Goal: Task Accomplishment & Management: Complete application form

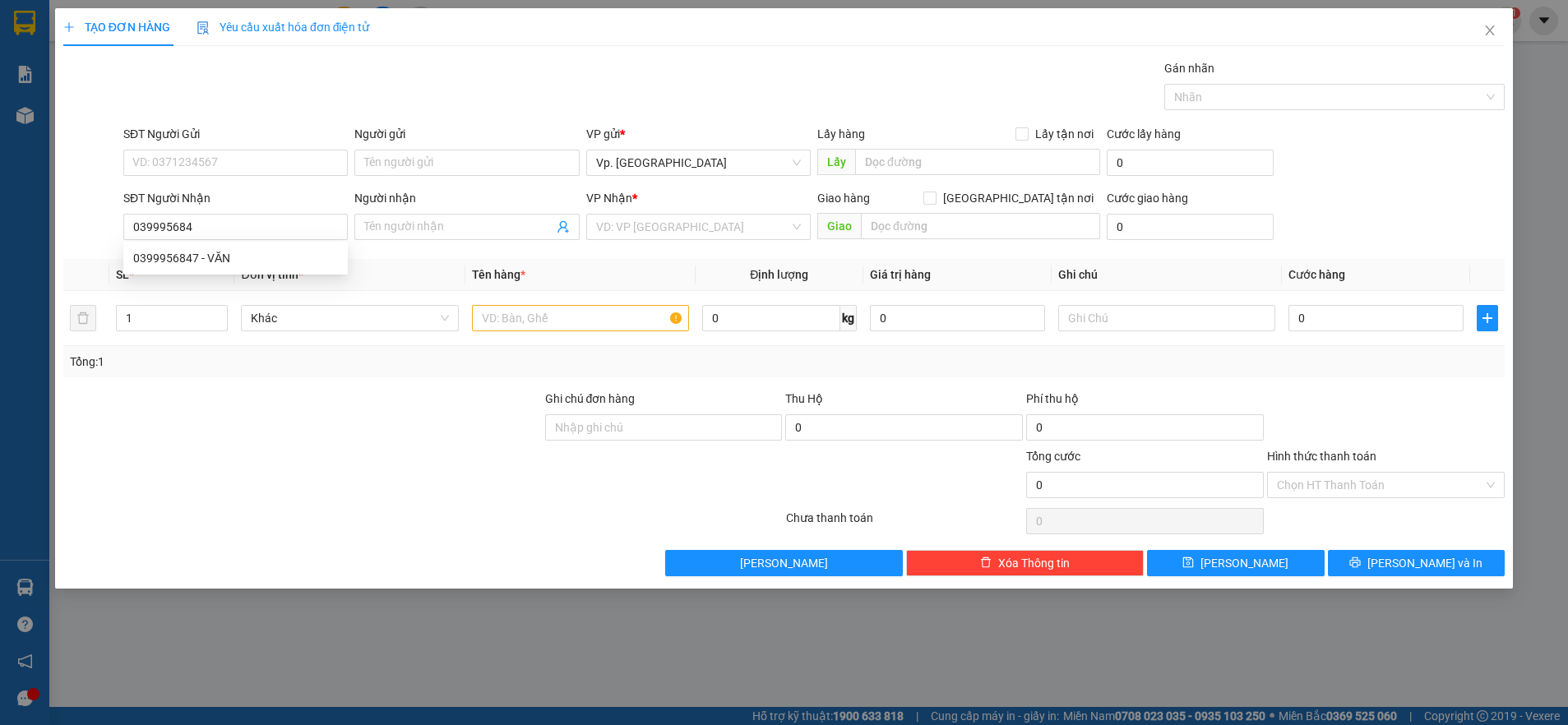
type input "0399956847"
click at [241, 260] on div "0399956847 - VĂN" at bounding box center [235, 258] width 205 height 18
type input "VĂN"
type input "TÂN PHÚ"
type input "40.000"
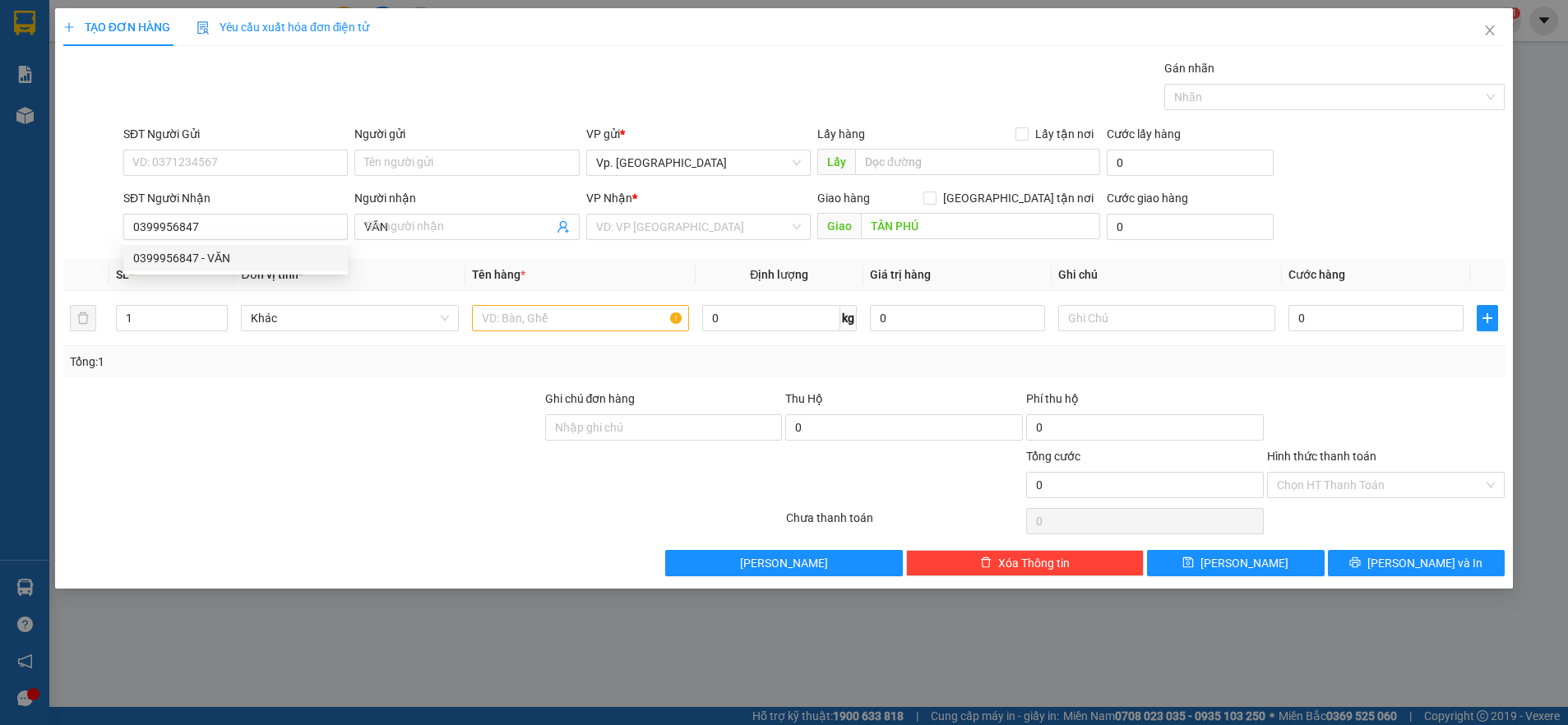
type input "40.000"
type input "0399956847"
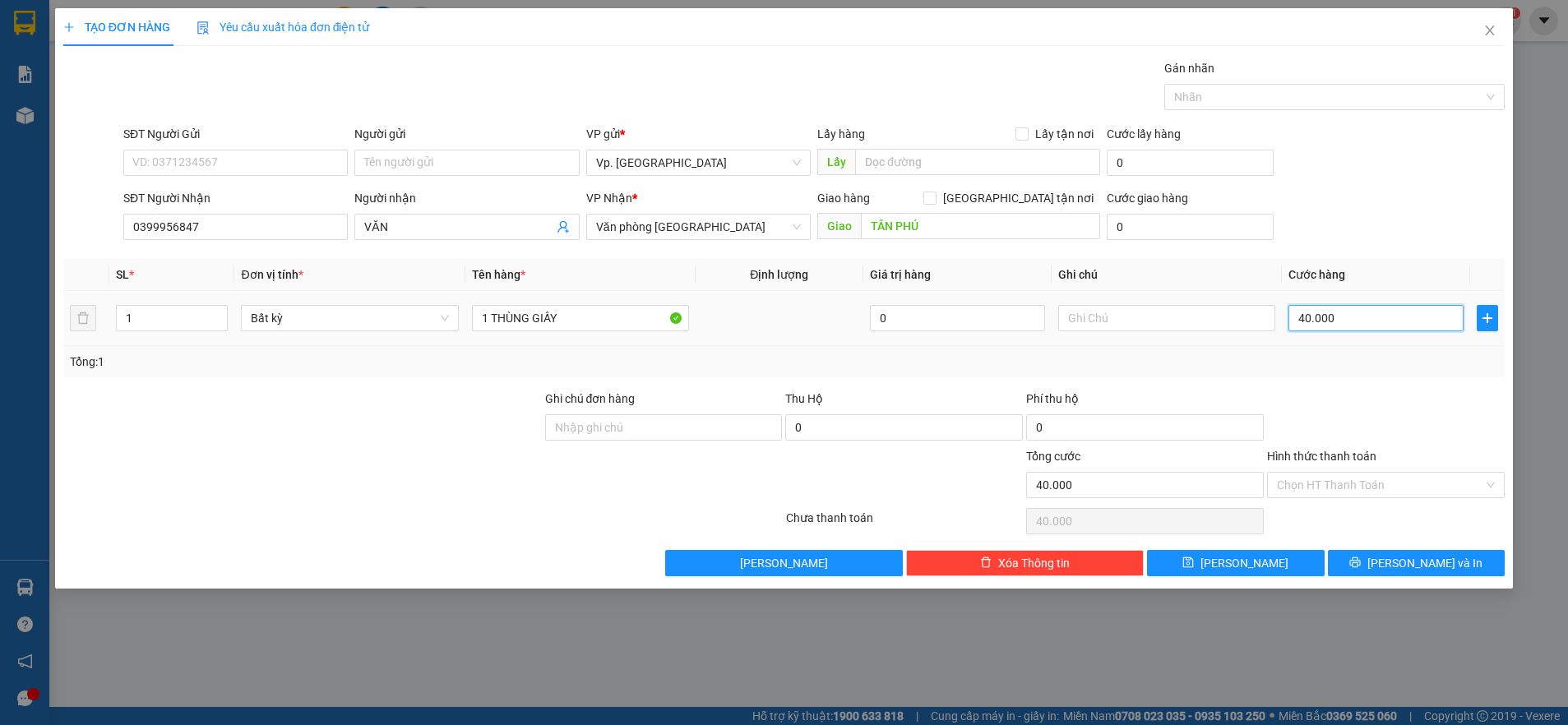
click at [1404, 326] on input "40.000" at bounding box center [1375, 318] width 175 height 26
type input "5"
type input "50"
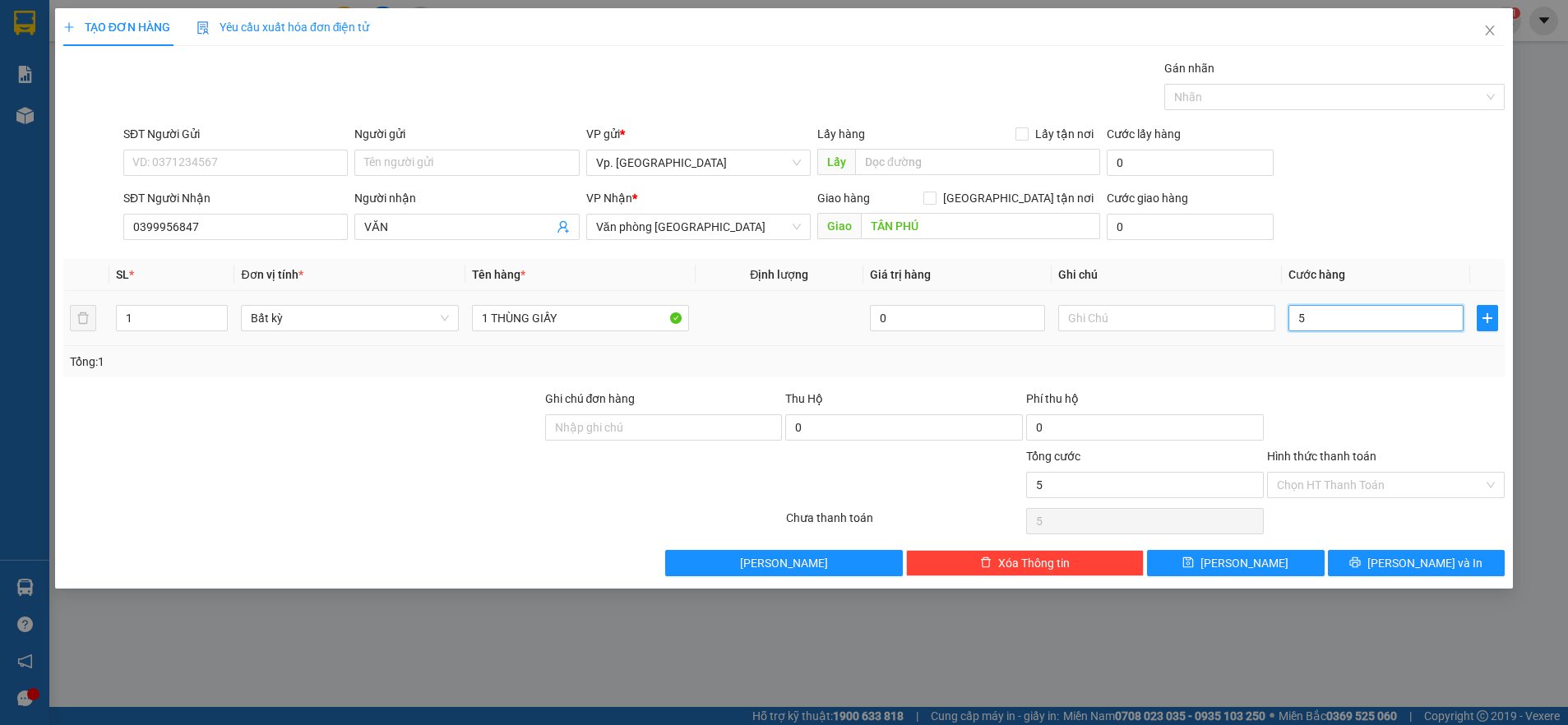
type input "50"
type input "50.000"
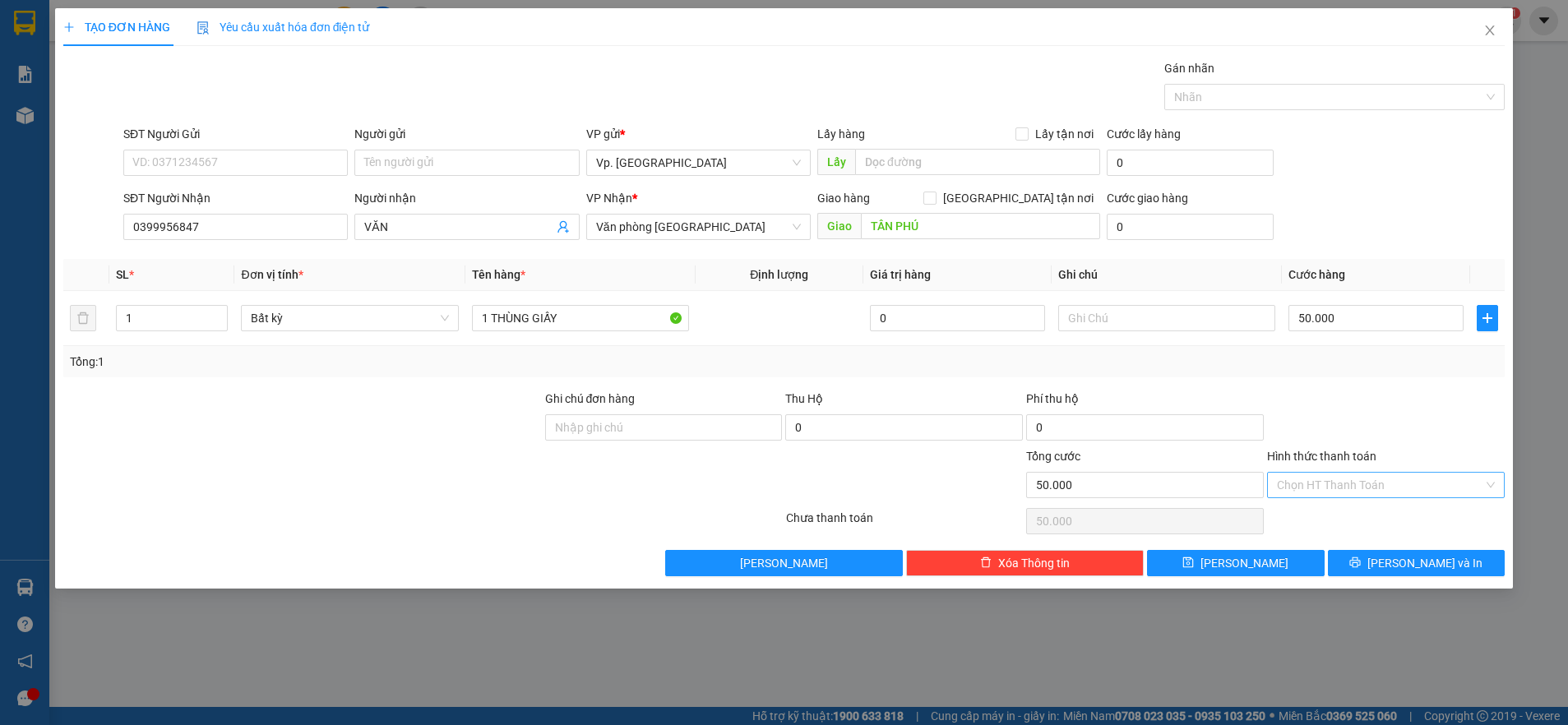
click at [1335, 477] on input "Hình thức thanh toán" at bounding box center [1380, 484] width 206 height 25
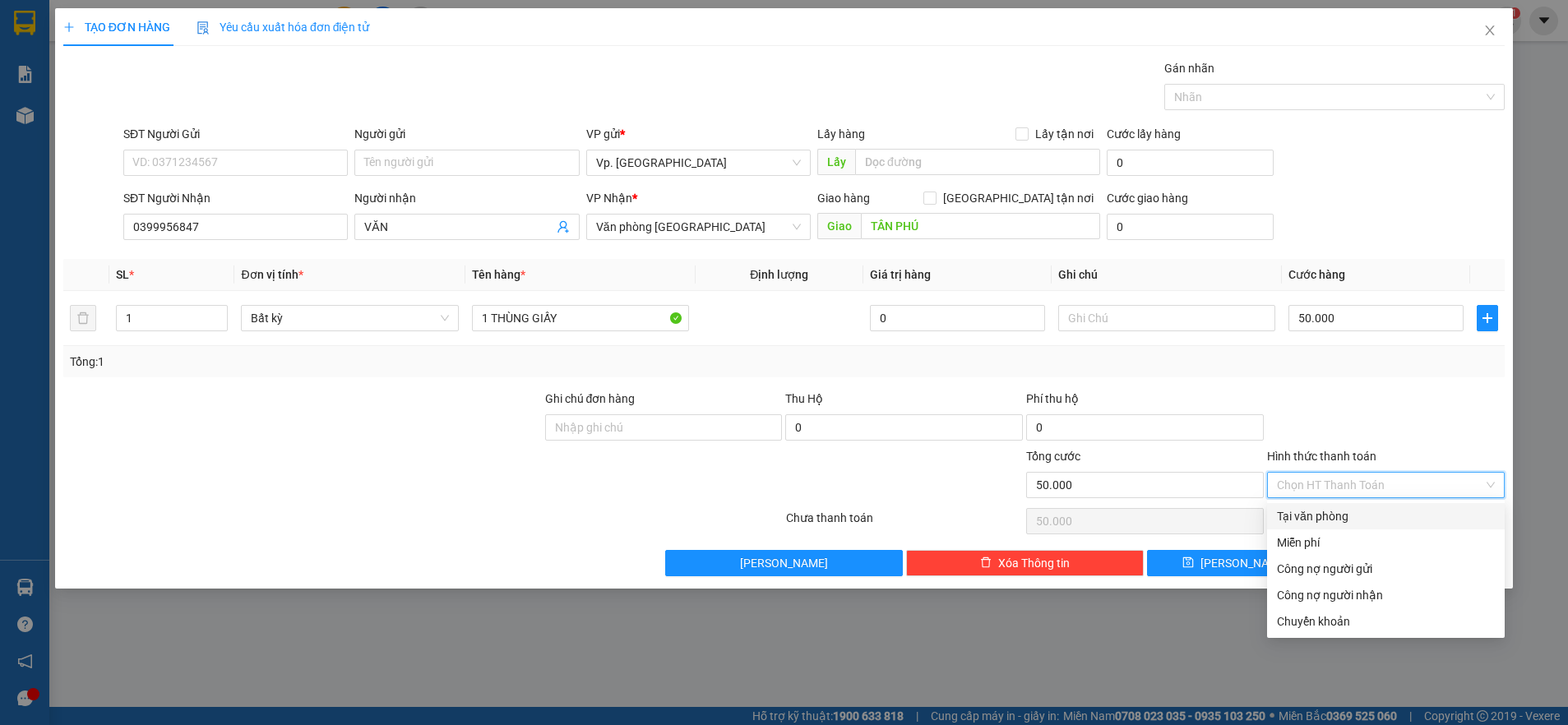
click at [1316, 517] on div "Tại văn phòng" at bounding box center [1385, 516] width 218 height 18
type input "0"
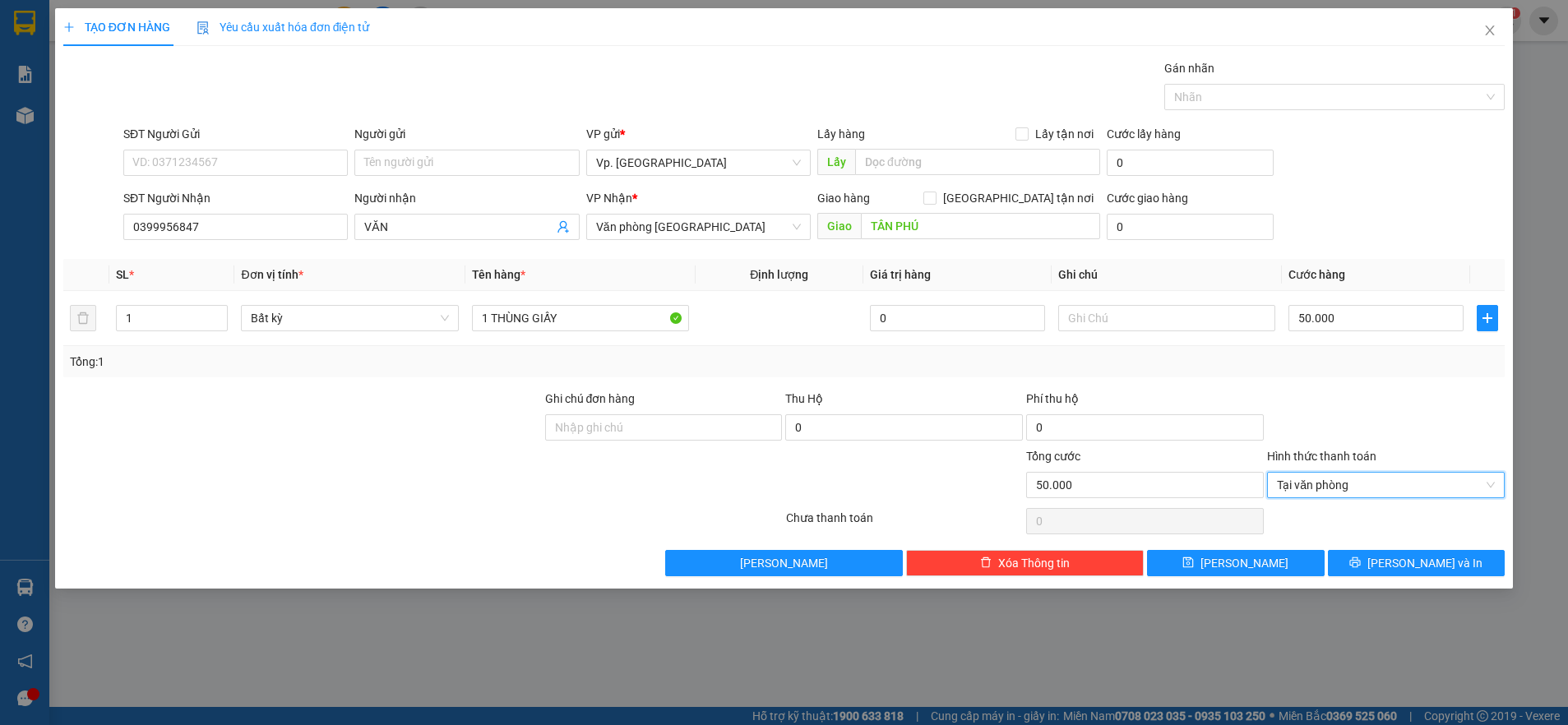
drag, startPoint x: 1314, startPoint y: 475, endPoint x: 1321, endPoint y: 512, distance: 37.7
click at [1315, 481] on span "Tại văn phòng" at bounding box center [1385, 484] width 218 height 25
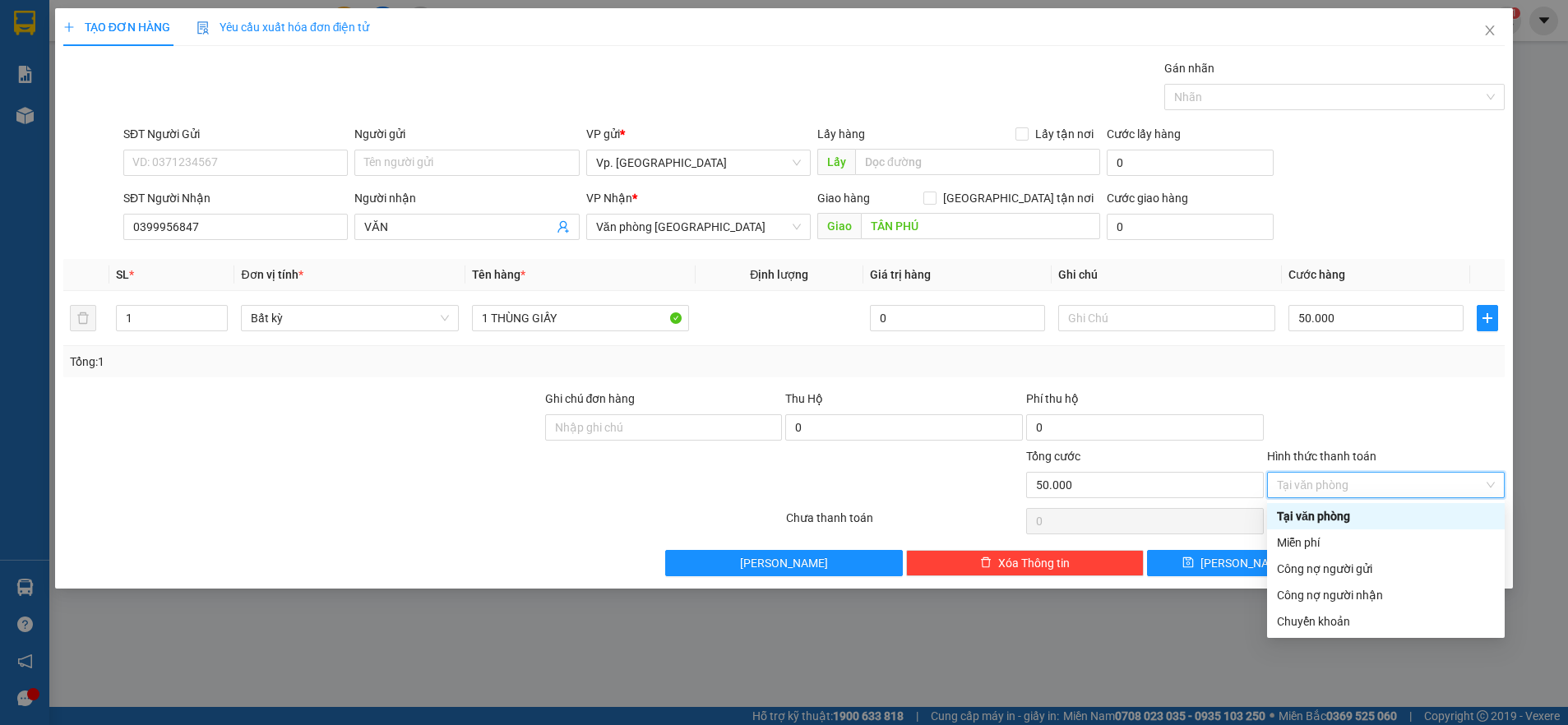
drag, startPoint x: 1318, startPoint y: 519, endPoint x: 1350, endPoint y: 535, distance: 35.8
click at [1319, 518] on div "Tại văn phòng" at bounding box center [1385, 516] width 218 height 18
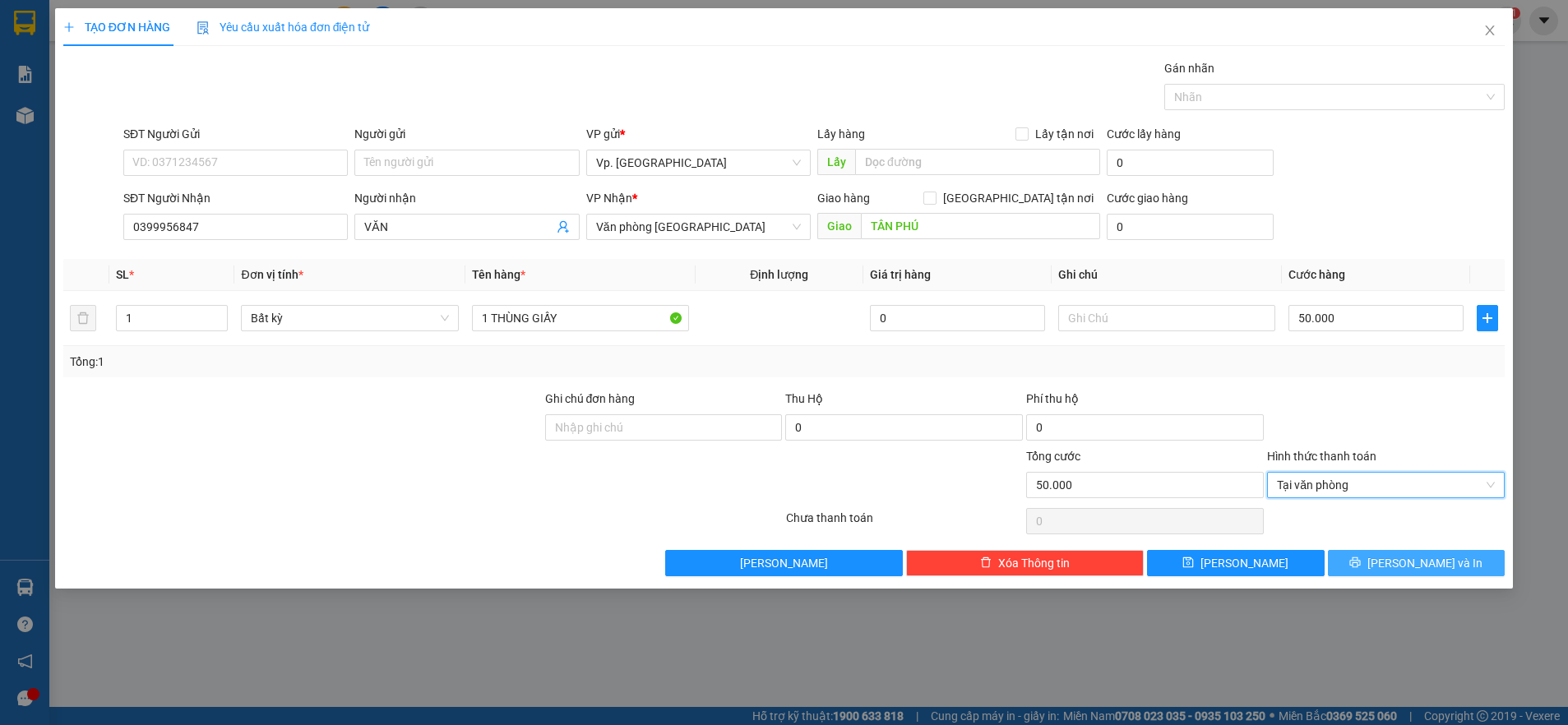
click at [1425, 560] on span "[PERSON_NAME] và In" at bounding box center [1425, 563] width 115 height 18
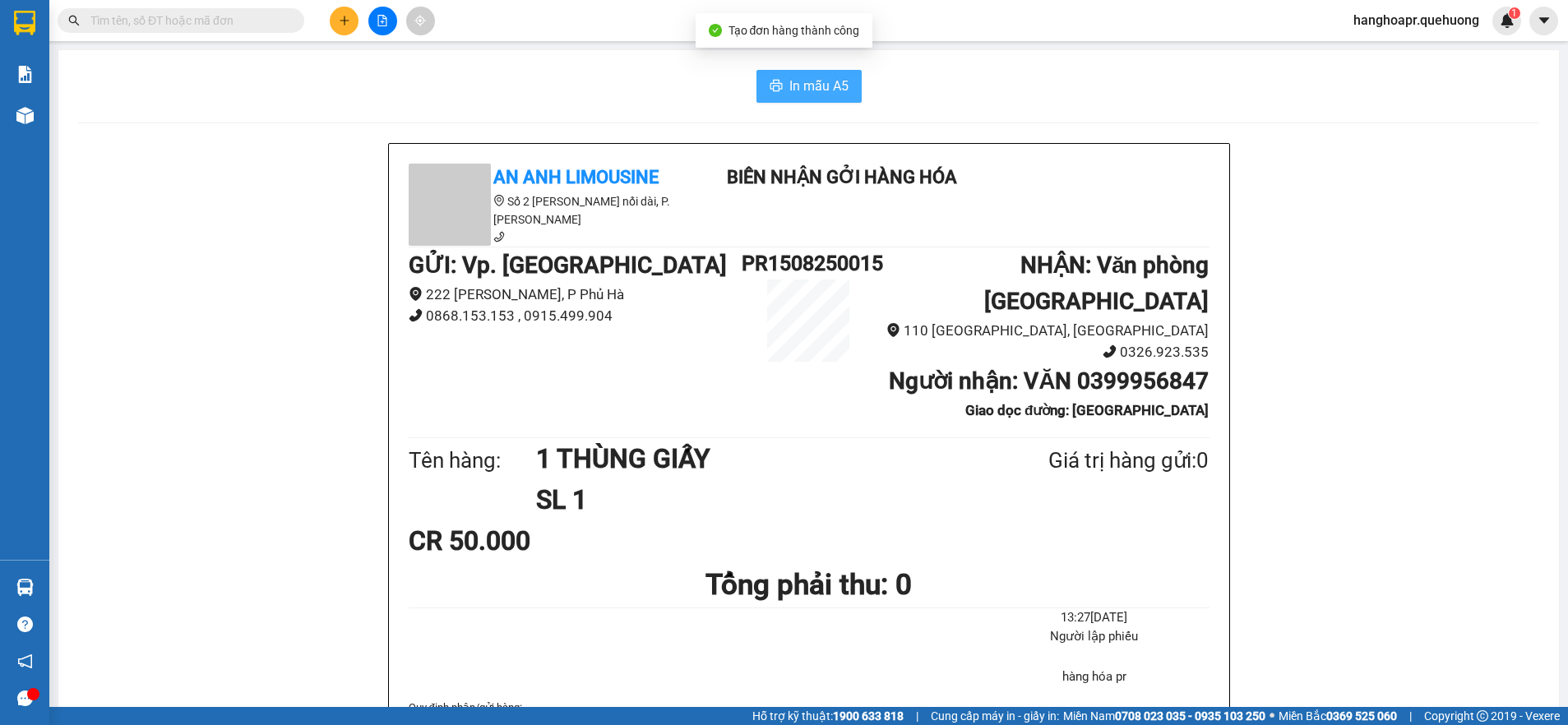
click at [823, 83] on span "In mẫu A5" at bounding box center [818, 86] width 59 height 20
